Goal: Find specific page/section: Find specific page/section

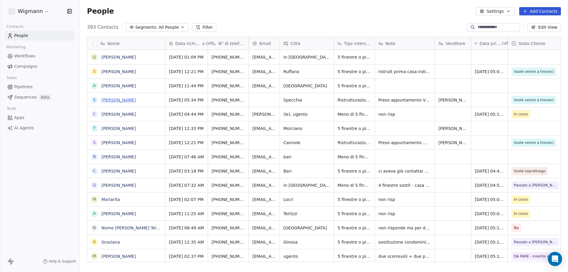
scroll to position [235, 484]
click at [117, 128] on link "[PERSON_NAME]" at bounding box center [119, 128] width 34 height 5
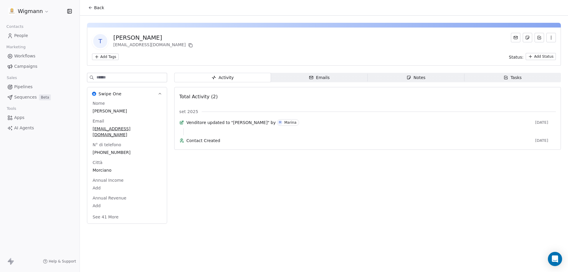
click at [86, 3] on div "Back" at bounding box center [324, 7] width 488 height 15
drag, startPoint x: 92, startPoint y: 7, endPoint x: 128, endPoint y: 22, distance: 38.9
click at [94, 9] on button "Back" at bounding box center [96, 7] width 23 height 11
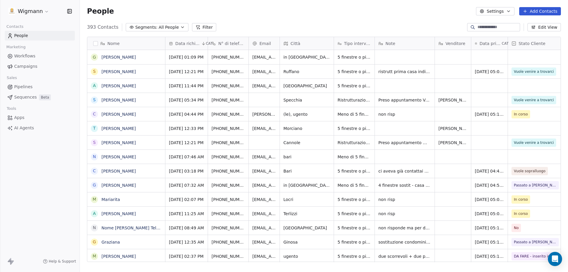
scroll to position [235, 484]
drag, startPoint x: 484, startPoint y: 128, endPoint x: 477, endPoint y: 124, distance: 7.5
click at [477, 125] on div "grid" at bounding box center [489, 128] width 36 height 14
click at [479, 127] on div "grid" at bounding box center [489, 128] width 36 height 14
click at [479, 126] on div "grid" at bounding box center [489, 128] width 36 height 14
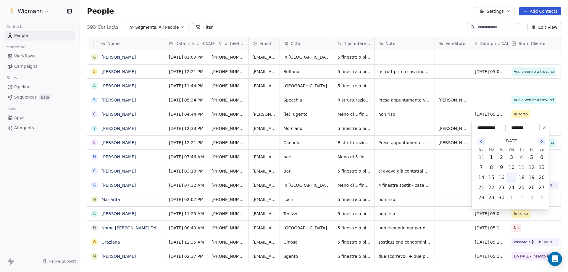
click at [514, 178] on button "17" at bounding box center [511, 177] width 9 height 9
click at [511, 177] on button "17" at bounding box center [511, 177] width 9 height 9
drag, startPoint x: 510, startPoint y: 181, endPoint x: 515, endPoint y: 175, distance: 7.2
click at [511, 181] on button "17" at bounding box center [511, 177] width 9 height 9
click at [536, 117] on html "Wigmann Contacts People Marketing Workflows Campaigns Sales Pipelines Sequences…" at bounding box center [284, 136] width 568 height 272
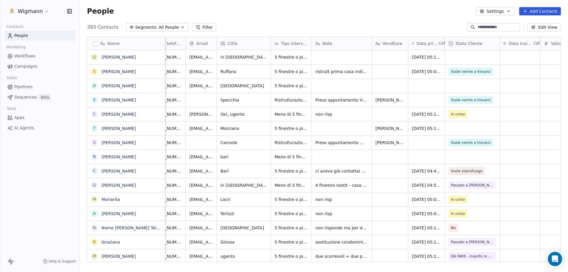
scroll to position [0, 86]
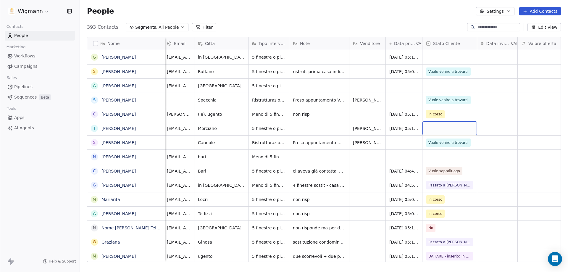
click at [433, 128] on div "grid" at bounding box center [450, 128] width 54 height 14
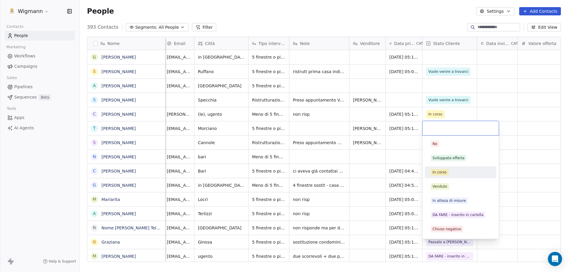
drag, startPoint x: 441, startPoint y: 173, endPoint x: 490, endPoint y: 139, distance: 59.5
click at [441, 173] on div "In corso" at bounding box center [440, 172] width 14 height 5
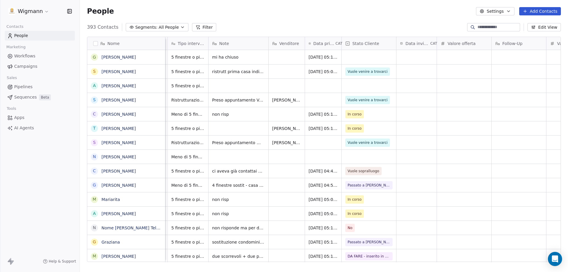
scroll to position [0, 165]
